Goal: Task Accomplishment & Management: Manage account settings

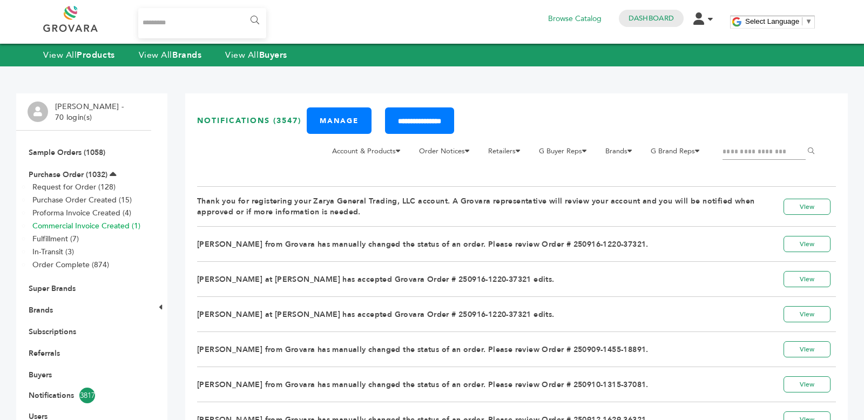
scroll to position [203, 0]
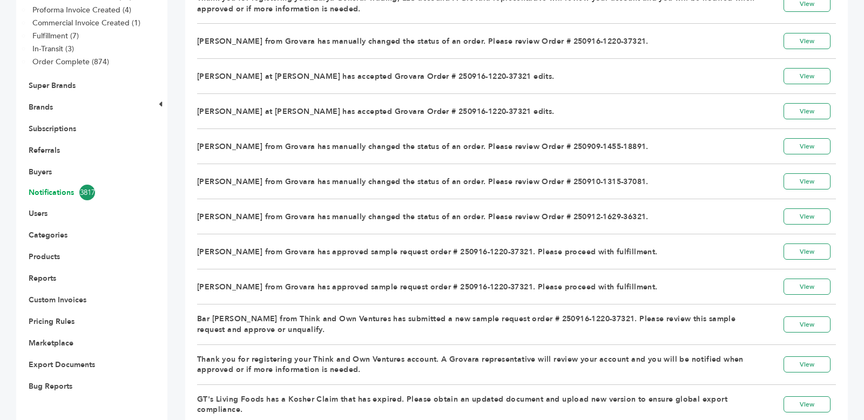
click at [66, 191] on link "Notifications 3817" at bounding box center [84, 193] width 110 height 16
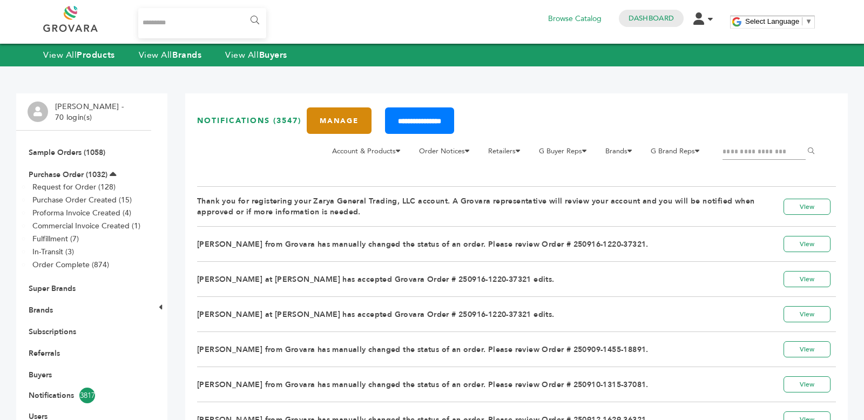
click at [344, 118] on link "Manage" at bounding box center [339, 120] width 65 height 26
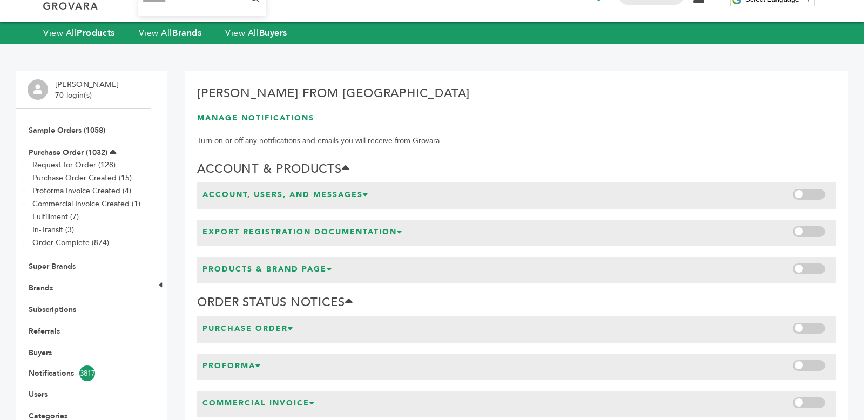
scroll to position [28, 0]
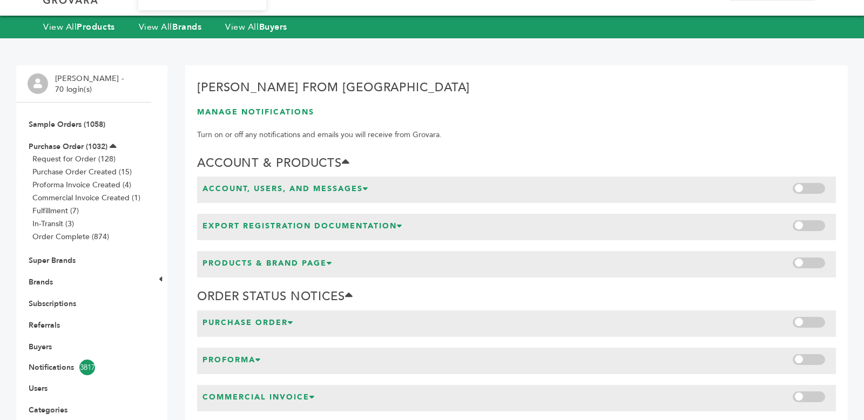
click at [346, 188] on h3 "Account, Users, and Messages" at bounding box center [285, 191] width 166 height 14
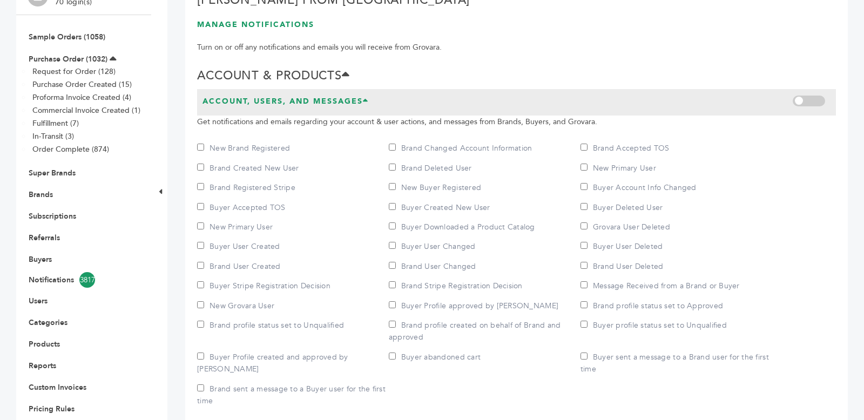
scroll to position [115, 0]
click at [351, 107] on h3 "Account, Users, and Messages" at bounding box center [285, 104] width 166 height 14
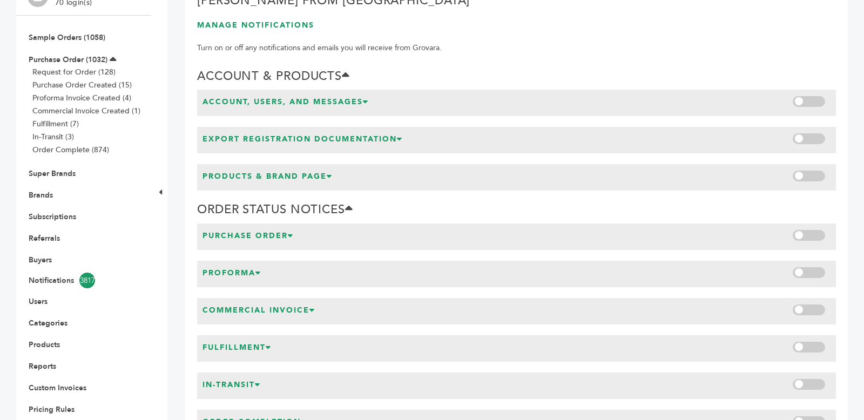
click at [356, 137] on h3 "Export Registration Documentation" at bounding box center [302, 141] width 200 height 14
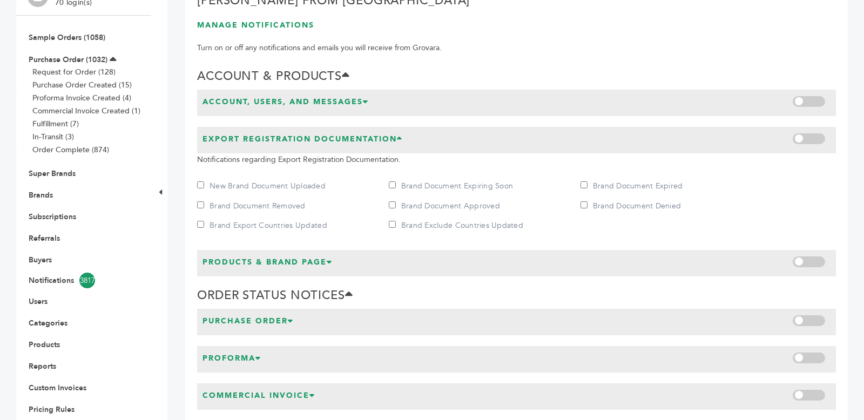
click at [356, 137] on h3 "Export Registration Documentation" at bounding box center [302, 141] width 200 height 14
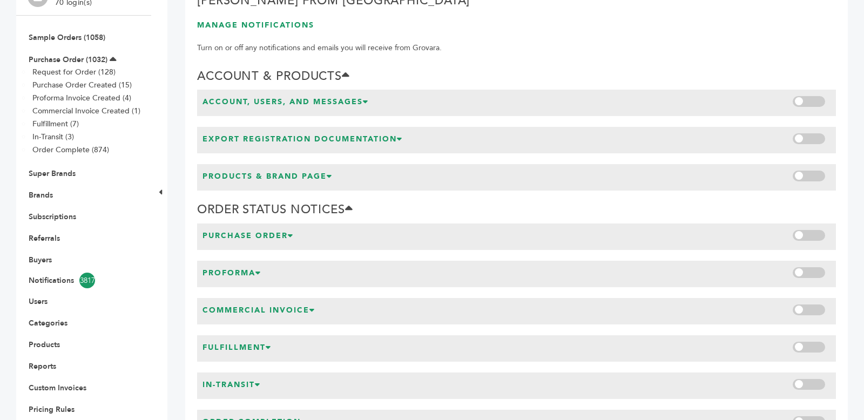
click at [366, 173] on div "Products & Brand Page" at bounding box center [516, 177] width 639 height 26
click at [339, 234] on div "Purchase Order" at bounding box center [516, 237] width 639 height 26
click at [292, 231] on h3 "Purchase Order" at bounding box center [247, 238] width 91 height 14
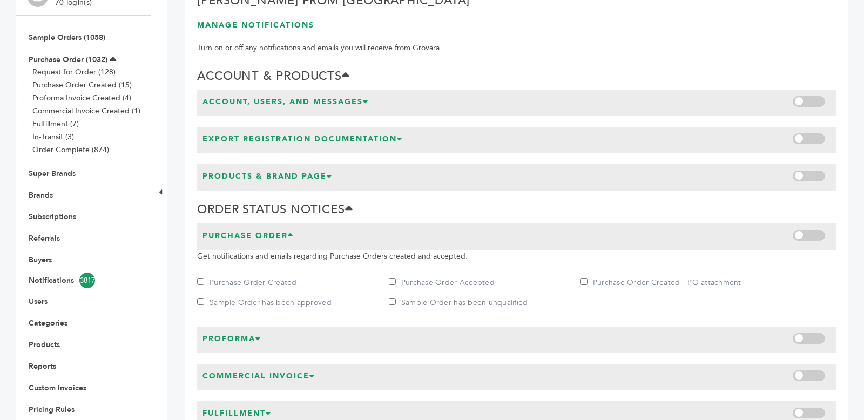
click at [292, 231] on h3 "Purchase Order" at bounding box center [247, 238] width 91 height 14
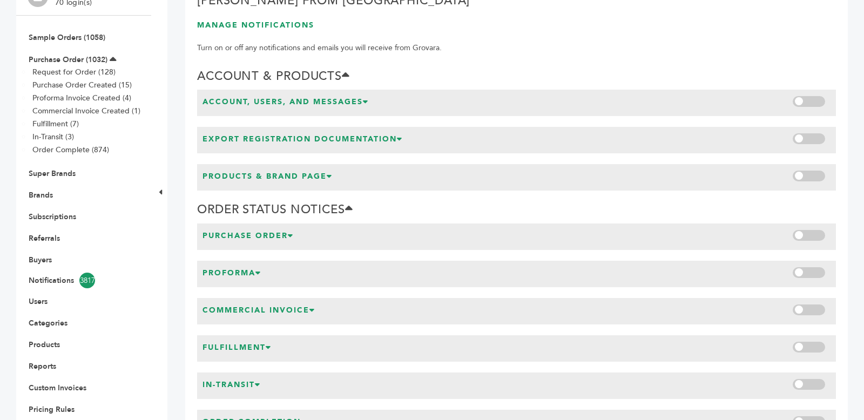
click at [296, 274] on div "Proforma" at bounding box center [516, 274] width 639 height 26
click at [256, 273] on h3 "Proforma" at bounding box center [231, 275] width 59 height 14
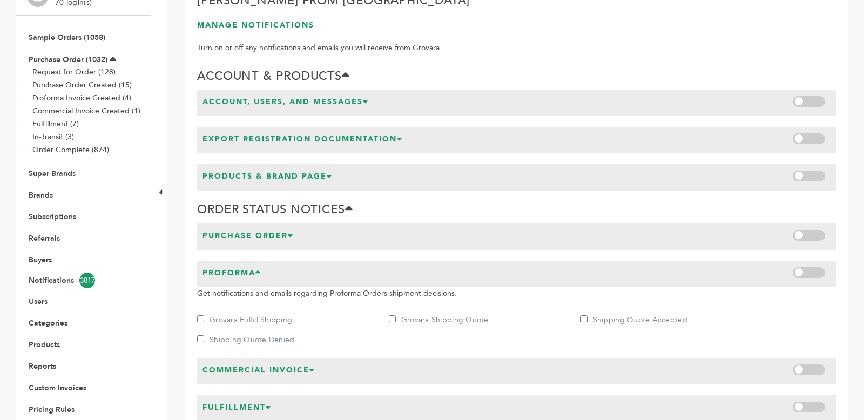
click at [256, 273] on h3 "Proforma" at bounding box center [231, 275] width 59 height 14
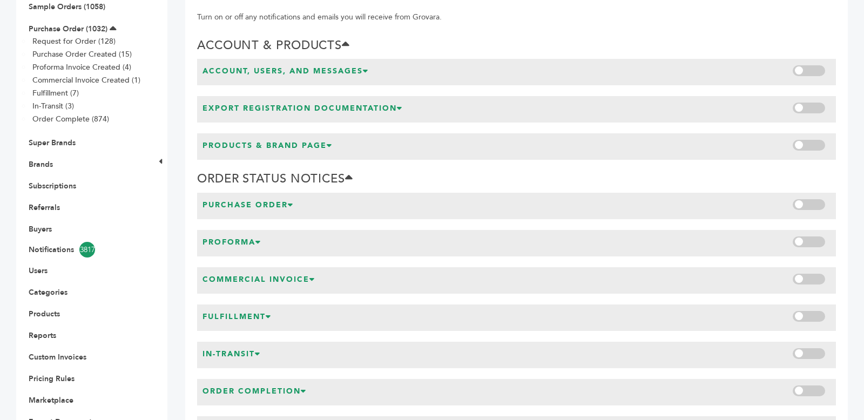
scroll to position [148, 0]
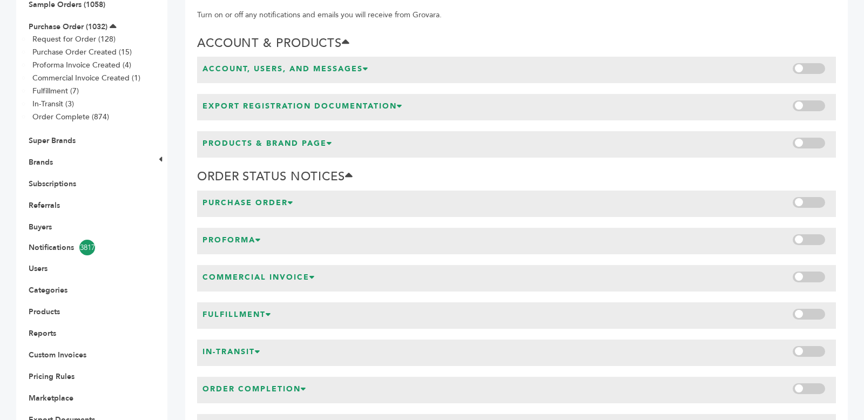
click at [256, 273] on h3 "Commercial Invoice" at bounding box center [258, 279] width 113 height 14
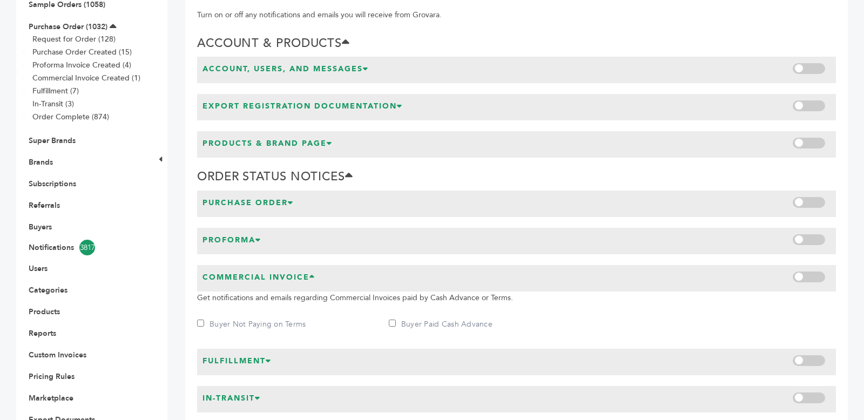
click at [256, 273] on h3 "Commercial Invoice" at bounding box center [258, 279] width 113 height 14
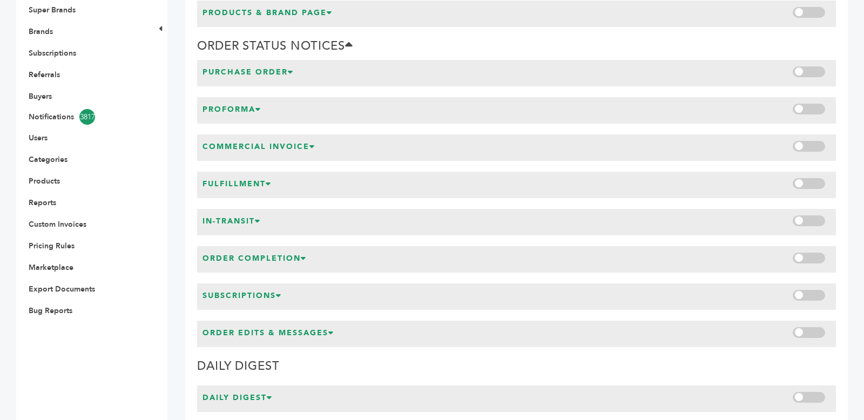
scroll to position [338, 0]
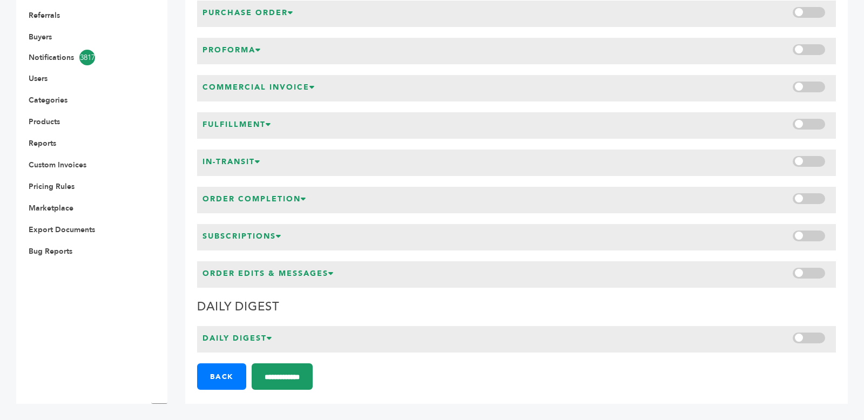
click at [255, 276] on div "Purchase Order Get notifications and emails regarding Purchase Orders created a…" at bounding box center [516, 144] width 639 height 287
click at [255, 340] on h3 "Daily Digest" at bounding box center [237, 340] width 70 height 14
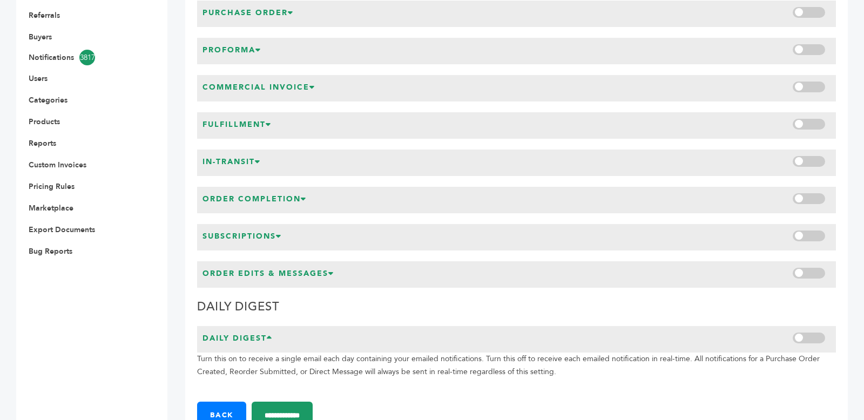
scroll to position [377, 0]
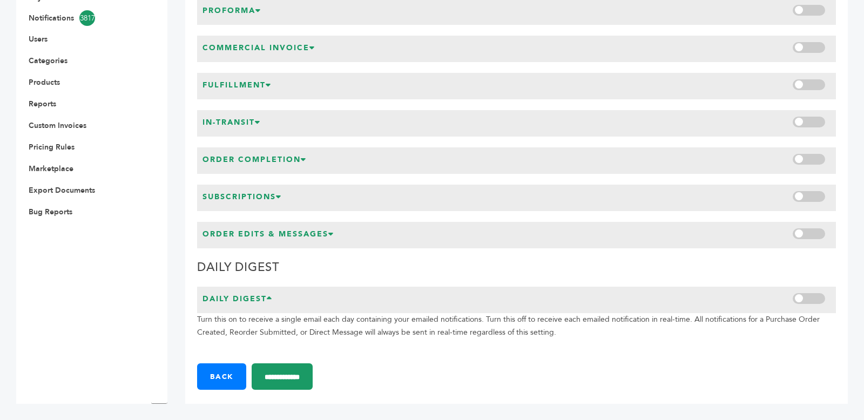
click at [247, 302] on h3 "Daily Digest" at bounding box center [237, 301] width 70 height 14
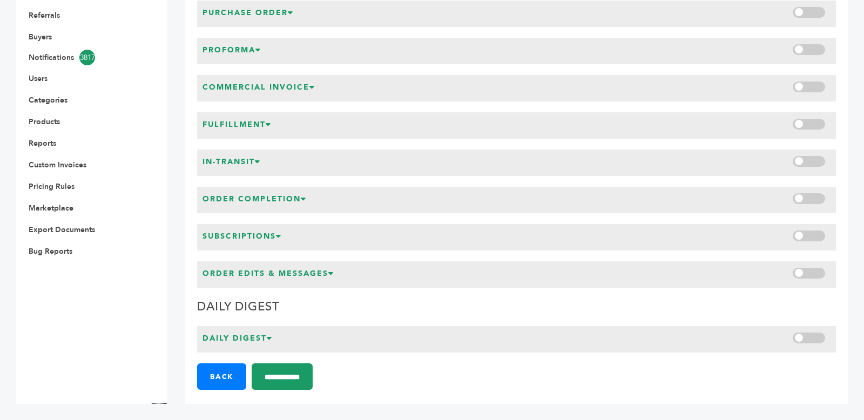
click at [244, 281] on h3 "Order Edits & Messages" at bounding box center [268, 275] width 132 height 14
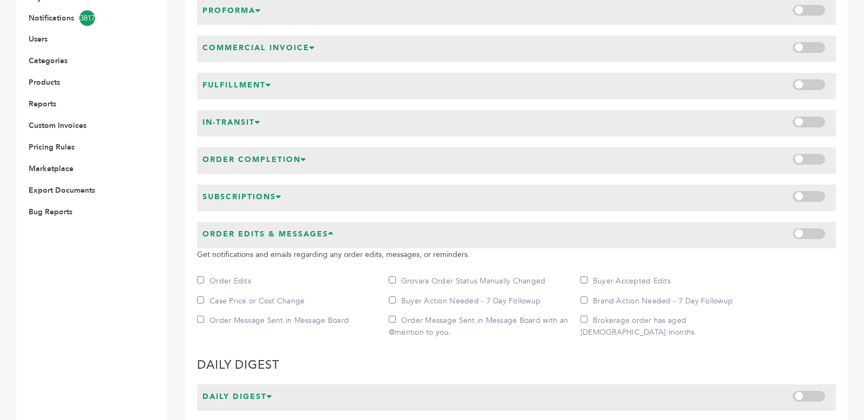
click at [244, 231] on h3 "Order Edits & Messages" at bounding box center [268, 236] width 132 height 14
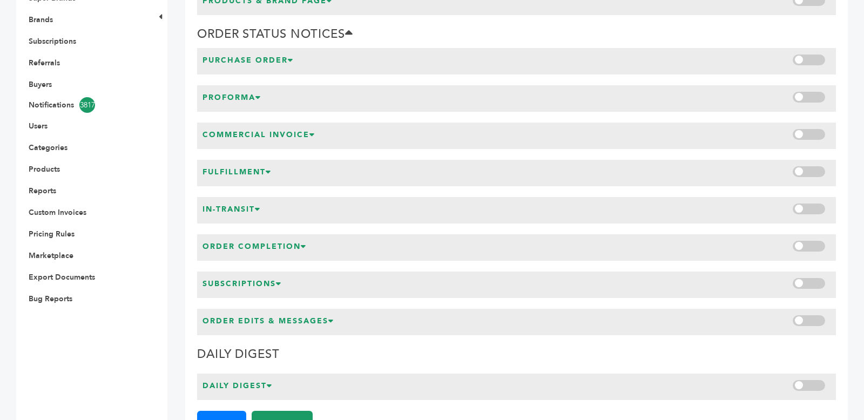
scroll to position [338, 0]
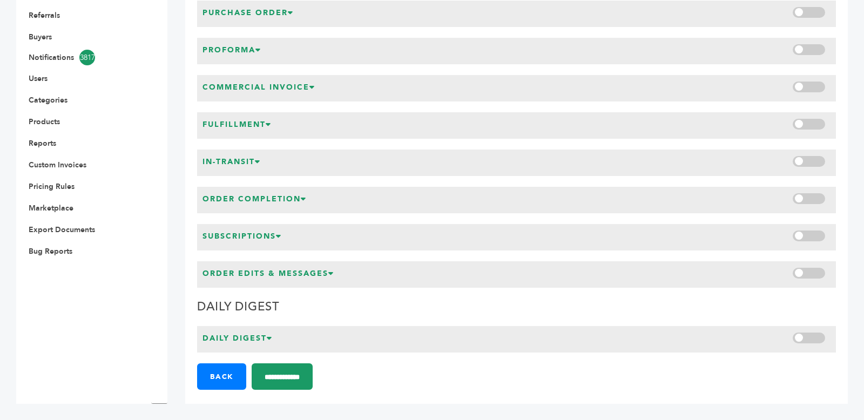
click at [229, 244] on h3 "Subscriptions" at bounding box center [241, 238] width 79 height 14
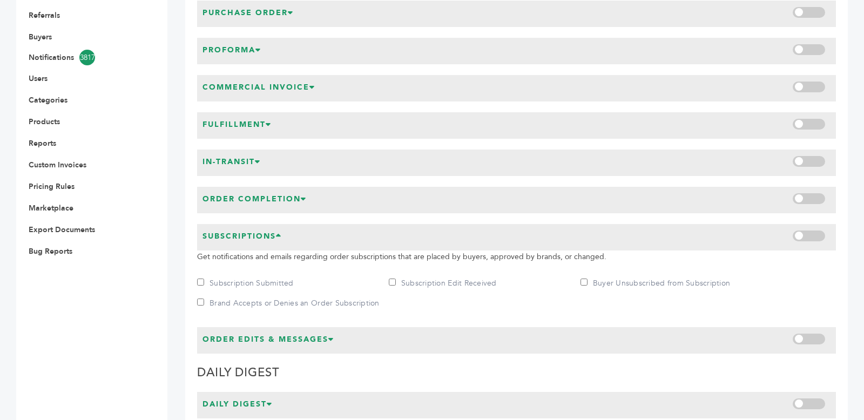
click at [230, 239] on h3 "Subscriptions" at bounding box center [241, 238] width 79 height 14
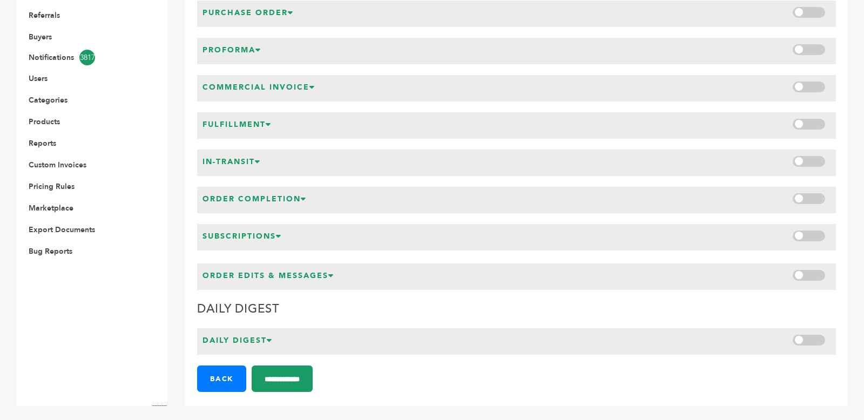
click at [232, 204] on h3 "Order Completion" at bounding box center [254, 201] width 104 height 14
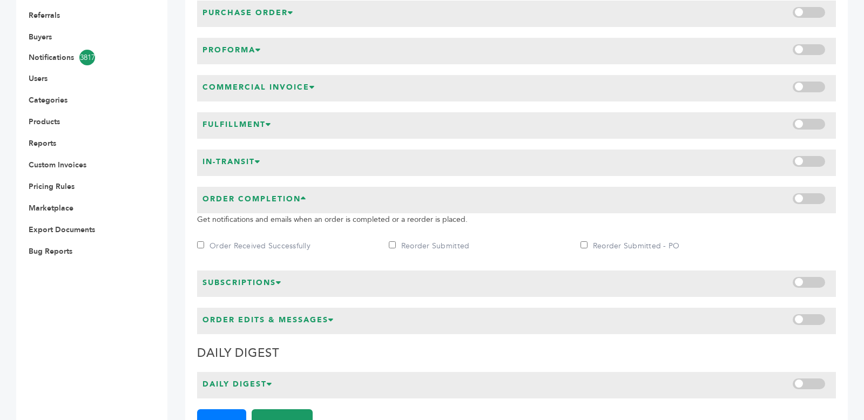
click at [232, 204] on h3 "Order Completion" at bounding box center [254, 201] width 104 height 14
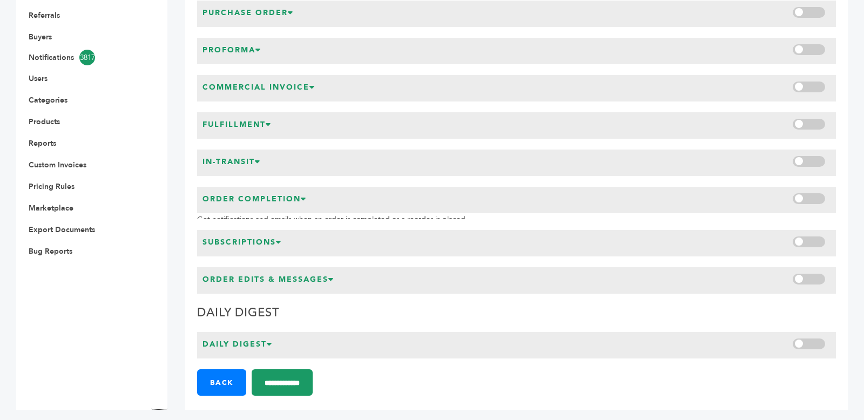
click at [231, 165] on h3 "In-Transit" at bounding box center [231, 164] width 58 height 14
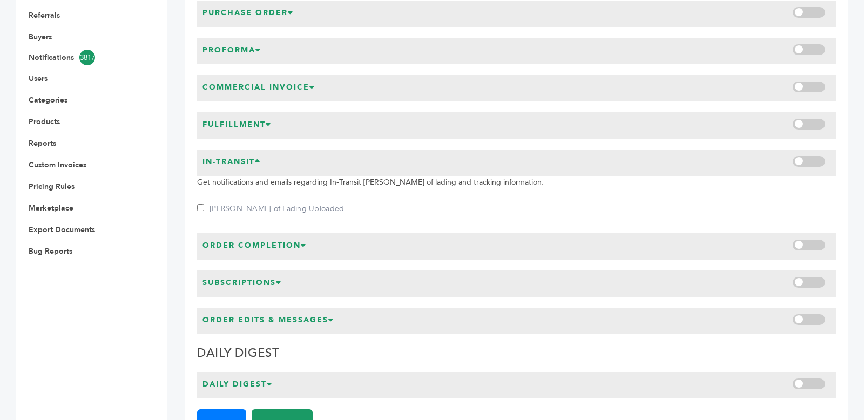
click at [231, 165] on h3 "In-Transit" at bounding box center [231, 164] width 58 height 14
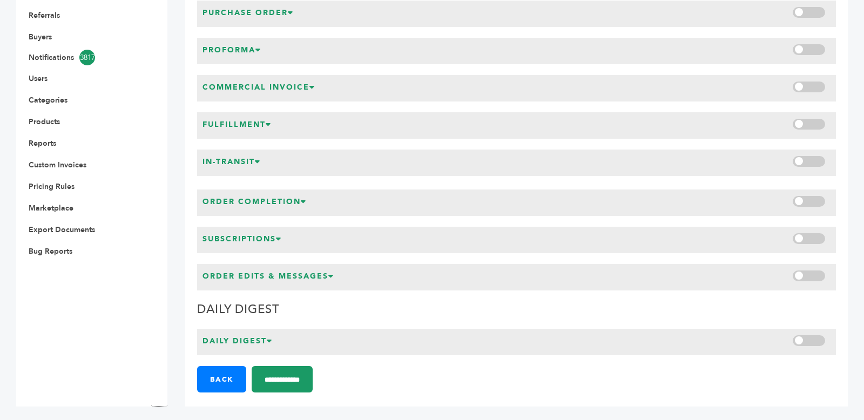
click at [227, 116] on div "Fulfillment" at bounding box center [516, 125] width 639 height 26
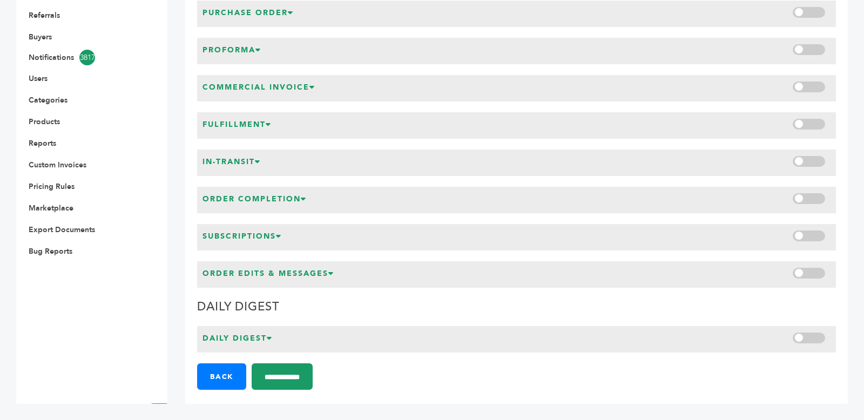
click at [227, 124] on h3 "Fulfillment" at bounding box center [236, 126] width 69 height 14
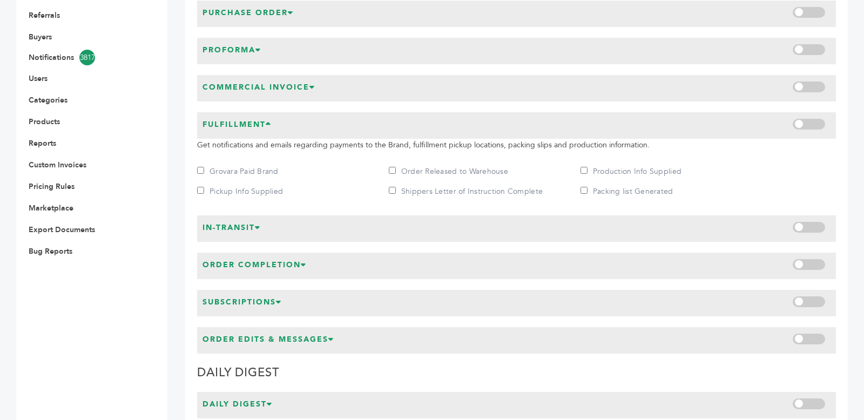
click at [227, 124] on h3 "Fulfillment" at bounding box center [236, 126] width 69 height 14
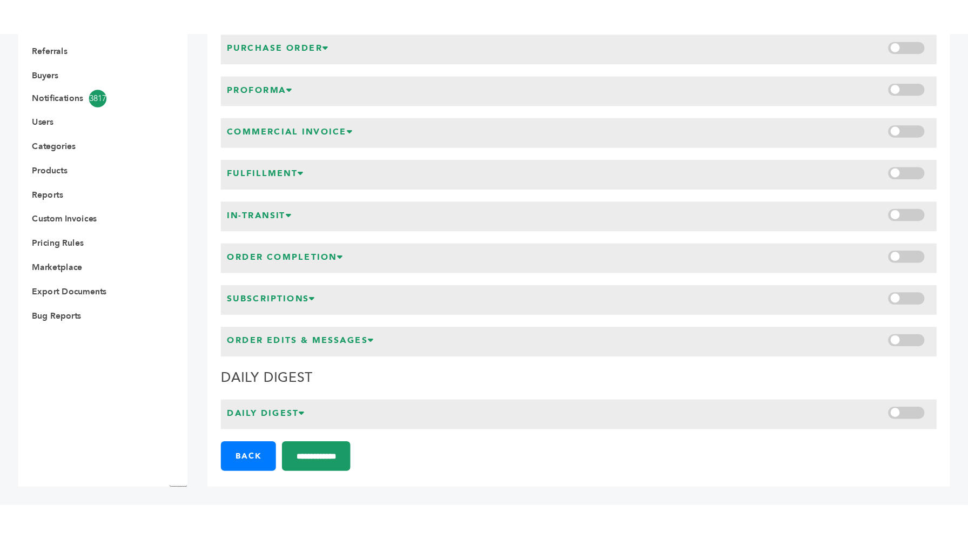
scroll to position [219, 0]
